Goal: Navigation & Orientation: Find specific page/section

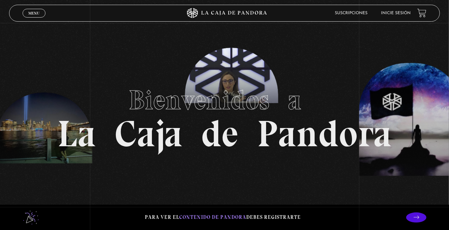
click at [35, 11] on span "Menu" at bounding box center [33, 13] width 11 height 4
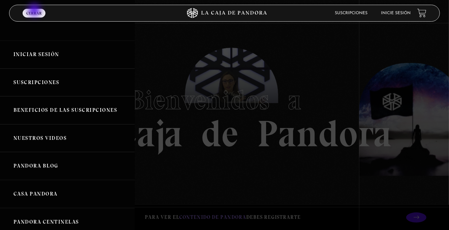
click at [65, 60] on link "Iniciar Sesión" at bounding box center [67, 54] width 135 height 28
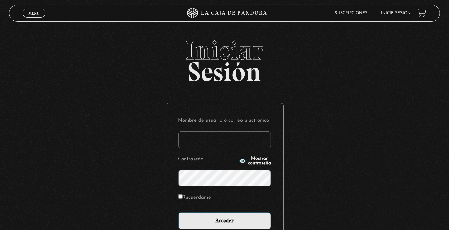
click at [197, 143] on input "Nombre de usuario o correo electrónico" at bounding box center [224, 139] width 93 height 17
type input "euherra@gmail.com"
click at [178, 212] on input "Acceder" at bounding box center [224, 220] width 93 height 17
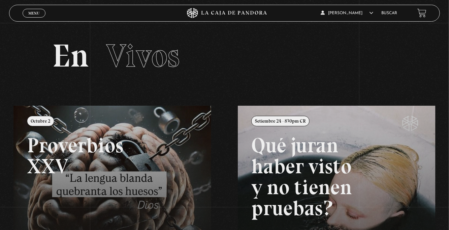
click at [35, 18] on div "Menu Cerrar" at bounding box center [90, 13] width 135 height 16
click at [35, 13] on span "Menu" at bounding box center [33, 13] width 11 height 4
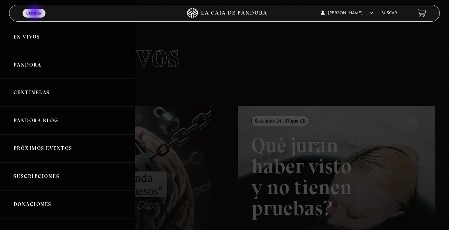
click at [72, 103] on link "Centinelas" at bounding box center [67, 93] width 135 height 28
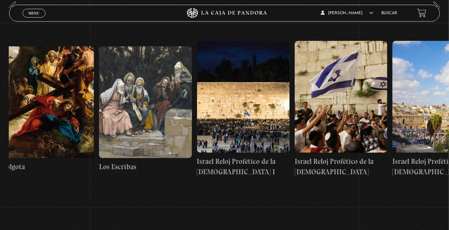
scroll to position [0, 11017]
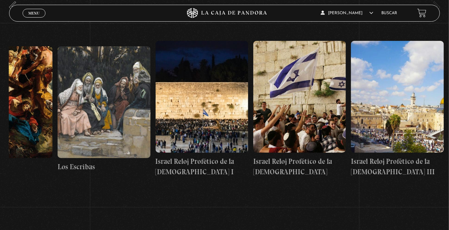
click at [388, 13] on link "Buscar" at bounding box center [390, 13] width 16 height 4
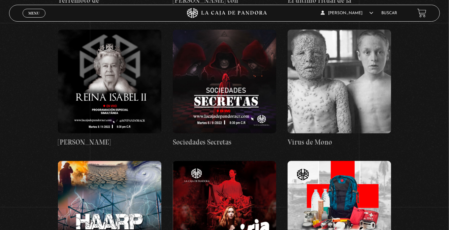
scroll to position [11165, 0]
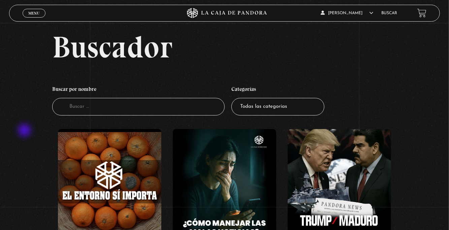
scroll to position [0, 0]
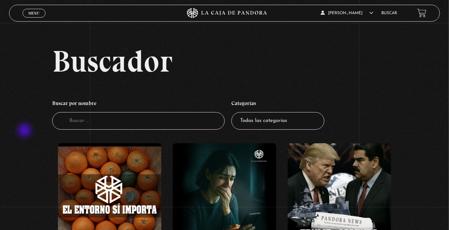
click at [36, 11] on span "Menu" at bounding box center [33, 13] width 11 height 4
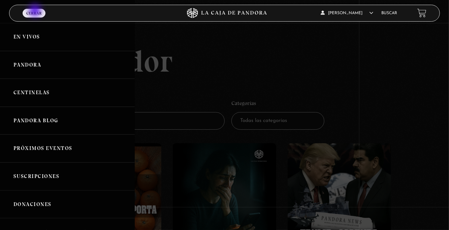
click at [231, 66] on div at bounding box center [224, 115] width 449 height 230
